Goal: Information Seeking & Learning: Learn about a topic

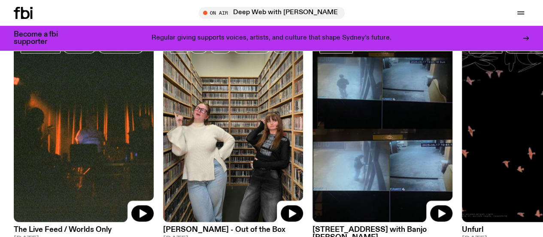
scroll to position [387, 0]
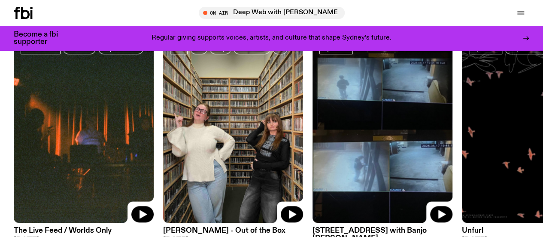
click at [0, 0] on link "Explore" at bounding box center [0, 0] width 0 height 0
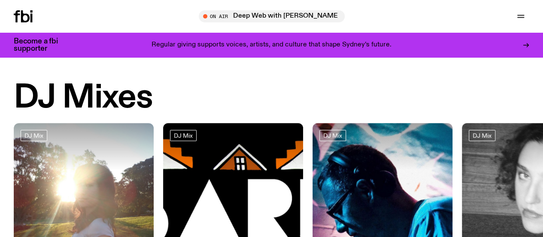
click at [29, 26] on div "Schedule Explore Read Volunteer Newsletter On Air Deep Web with Krishtie Mofazz…" at bounding box center [271, 16] width 543 height 33
click at [25, 17] on icon at bounding box center [25, 16] width 9 height 12
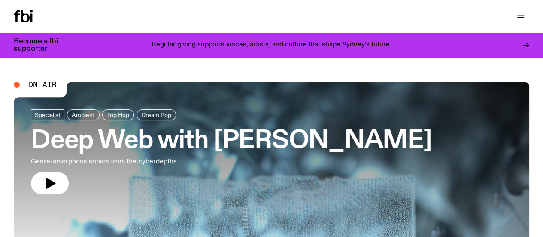
click at [273, 148] on h3 "Deep Web with Krishtie Mofazzal" at bounding box center [231, 141] width 401 height 24
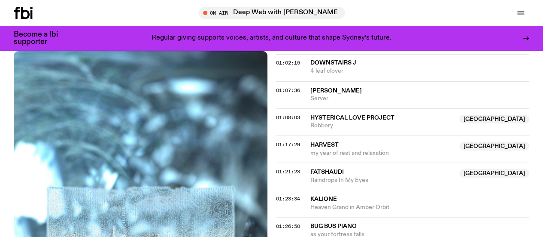
scroll to position [785, 0]
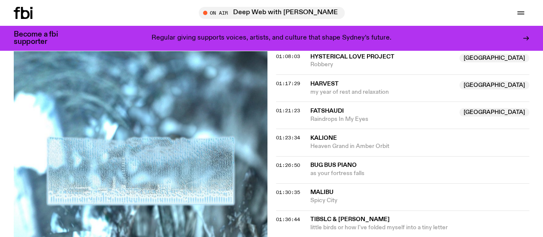
click at [381, 59] on span "Hysterical Love Project" at bounding box center [353, 56] width 84 height 6
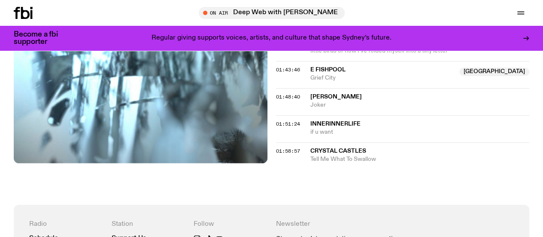
scroll to position [961, 0]
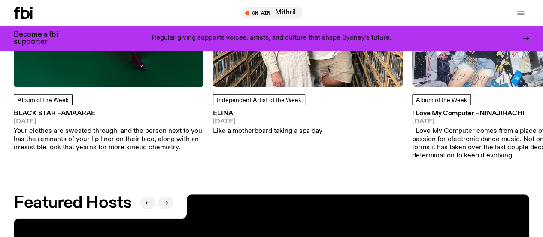
scroll to position [1128, 0]
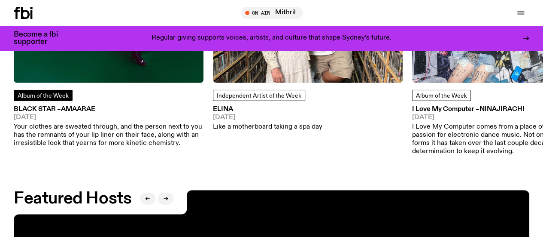
click at [52, 99] on span "Album of the Week" at bounding box center [43, 96] width 51 height 6
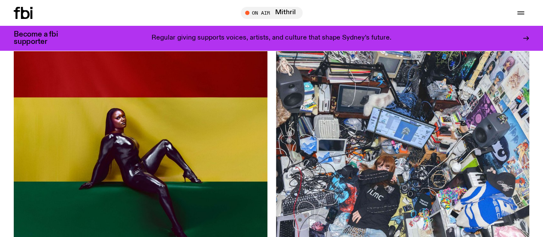
scroll to position [53, 0]
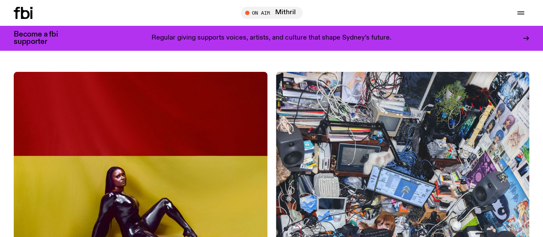
click at [276, 95] on img at bounding box center [403, 199] width 254 height 254
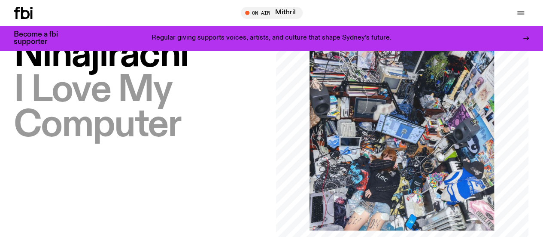
scroll to position [64, 0]
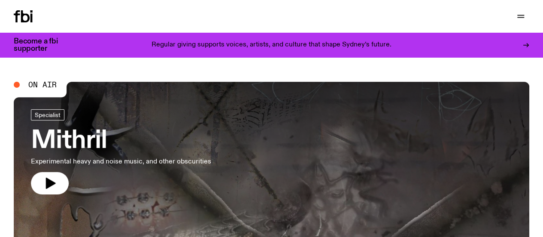
click at [0, 0] on link "Read" at bounding box center [0, 0] width 0 height 0
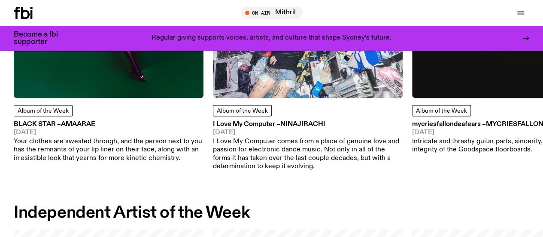
scroll to position [527, 0]
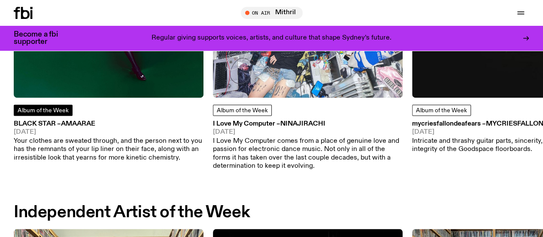
click at [34, 113] on span "Album of the Week" at bounding box center [43, 110] width 51 height 6
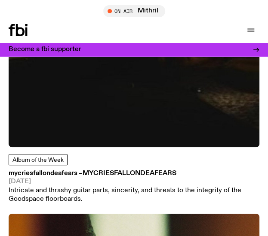
scroll to position [863, 0]
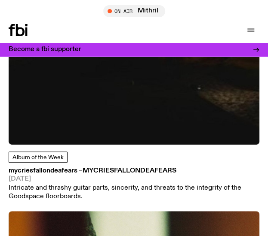
click at [111, 27] on div "Schedule Explore Read Volunteer Newsletter" at bounding box center [70, 30] width 122 height 12
click at [20, 31] on icon at bounding box center [18, 30] width 19 height 12
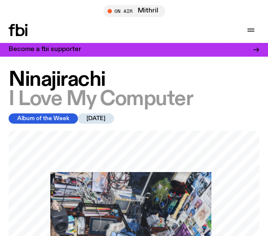
click at [177, 85] on h1 "[PERSON_NAME] – I Love My Computer" at bounding box center [134, 89] width 250 height 39
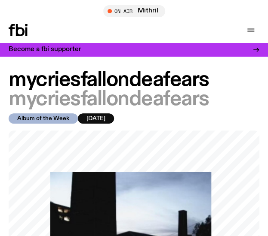
click at [199, 88] on span "mycriesfallondeafears" at bounding box center [109, 79] width 200 height 21
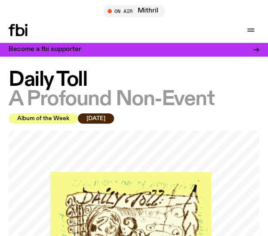
click at [165, 89] on span "A Profound Non-Event" at bounding box center [111, 98] width 205 height 21
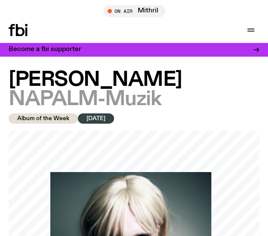
click at [242, 91] on h1 "[PERSON_NAME] – NAPALM-Muzik" at bounding box center [134, 89] width 250 height 39
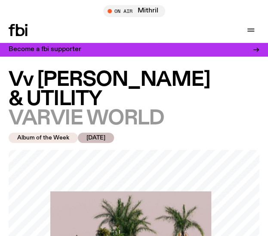
click at [168, 93] on h1 "Vv [PERSON_NAME] & UTILITY – VARVIE WORLD" at bounding box center [134, 99] width 250 height 58
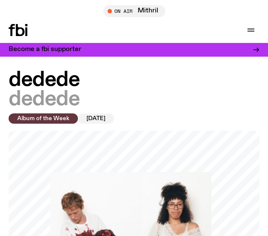
click at [238, 88] on h1 "dedede – dedede" at bounding box center [134, 89] width 250 height 39
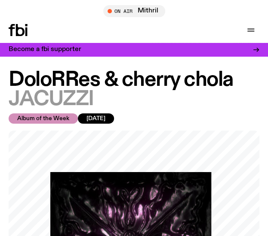
click at [176, 89] on span "DoloRRes & cherry chola" at bounding box center [121, 79] width 224 height 21
click at [151, 101] on h1 "DoloRRes & cherry chola – JACUZZI" at bounding box center [134, 89] width 250 height 39
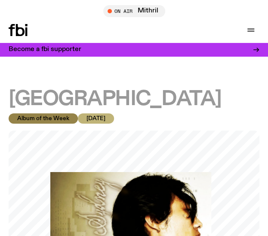
click at [67, 74] on h1 "– Sydney" at bounding box center [134, 89] width 250 height 39
click at [39, 81] on h1 "– Sydney" at bounding box center [134, 89] width 250 height 39
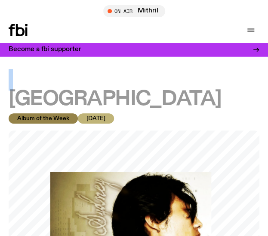
click at [39, 81] on h1 "– Sydney" at bounding box center [134, 89] width 250 height 39
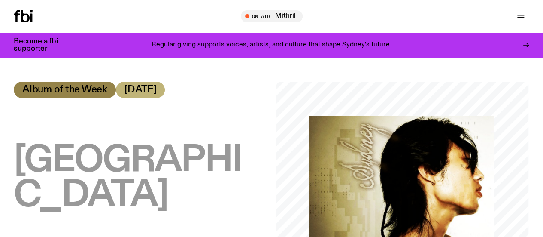
click at [155, 87] on span "21.03.25" at bounding box center [141, 89] width 32 height 9
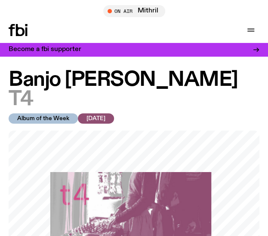
click at [207, 89] on h1 "Banjo [PERSON_NAME] – T4" at bounding box center [134, 89] width 250 height 39
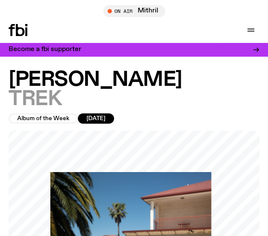
click at [149, 93] on h1 "[PERSON_NAME] – TREK" at bounding box center [134, 89] width 250 height 39
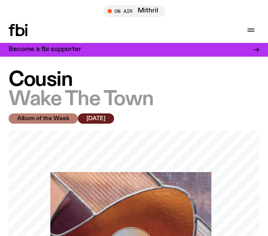
click at [162, 92] on h1 "Cousin – Wake The Town" at bounding box center [134, 89] width 250 height 39
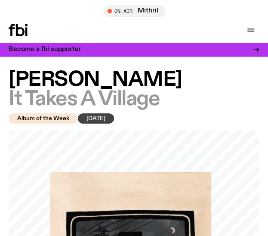
click at [147, 89] on span "It Takes A Village" at bounding box center [84, 98] width 151 height 21
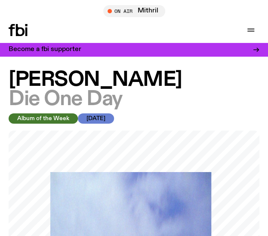
click at [161, 93] on h1 "DJ ANDREW – Die One Day" at bounding box center [134, 89] width 250 height 39
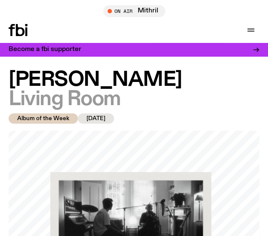
click at [161, 94] on h1 "[PERSON_NAME] – Living Room" at bounding box center [134, 89] width 250 height 39
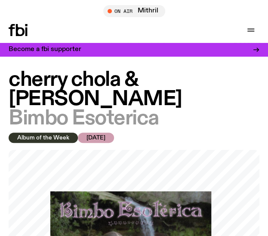
click at [143, 94] on h1 "cherry chola & [PERSON_NAME] – Bimbo Esoterica" at bounding box center [134, 99] width 250 height 58
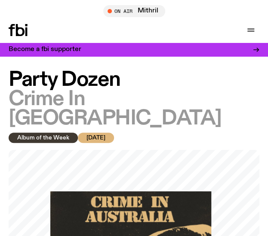
click at [162, 83] on h1 "Party Dozen – Crime In [GEOGRAPHIC_DATA]" at bounding box center [134, 99] width 250 height 58
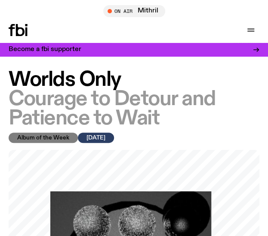
click at [171, 103] on span "Courage to Detour and Patience to Wait" at bounding box center [112, 108] width 207 height 41
